Goal: Information Seeking & Learning: Find specific fact

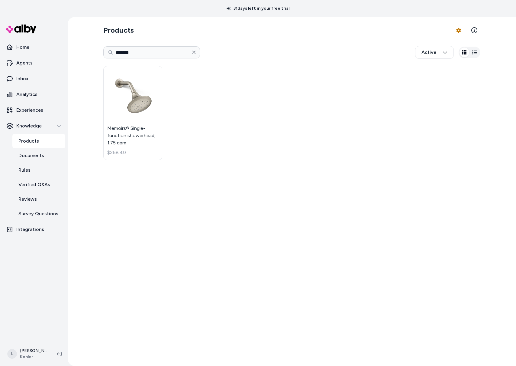
click at [193, 53] on icon "button" at bounding box center [194, 52] width 3 height 3
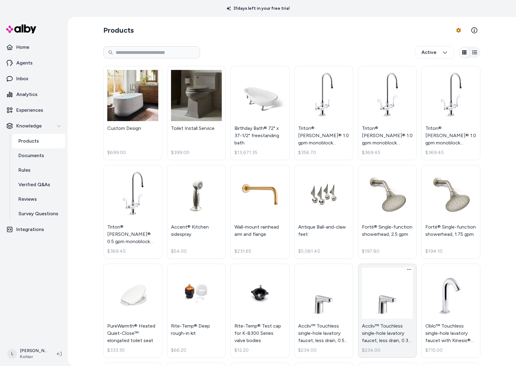
click at [387, 336] on link "Accliv™ Touchless single-hole lavatory faucet, less drain, 0.35 gpm $234.00" at bounding box center [387, 310] width 59 height 94
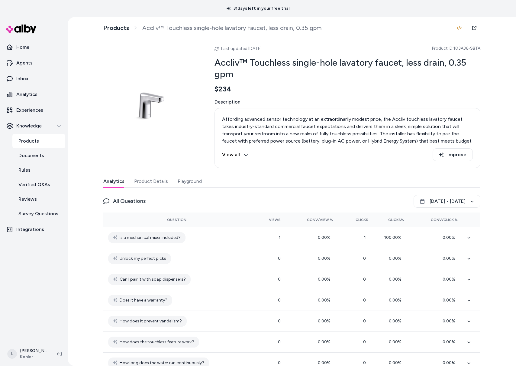
click at [159, 180] on button "Product Details" at bounding box center [151, 181] width 34 height 12
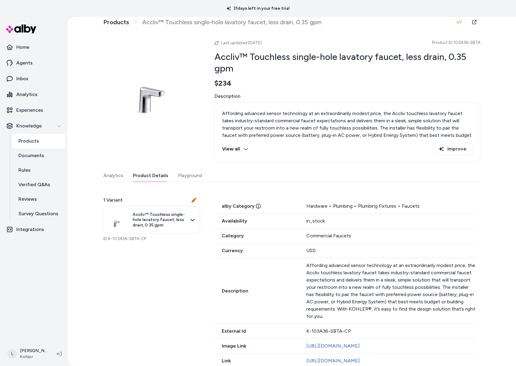
scroll to position [44, 0]
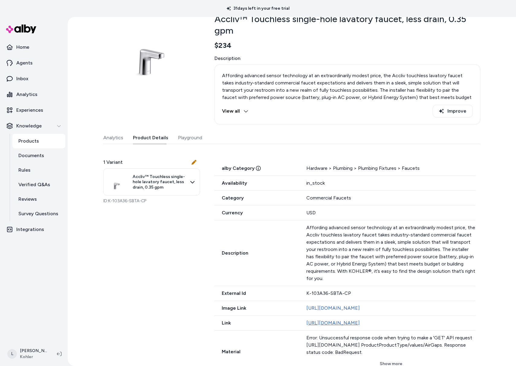
click at [360, 322] on link "[URL][DOMAIN_NAME]" at bounding box center [334, 323] width 54 height 6
